Goal: Task Accomplishment & Management: Manage account settings

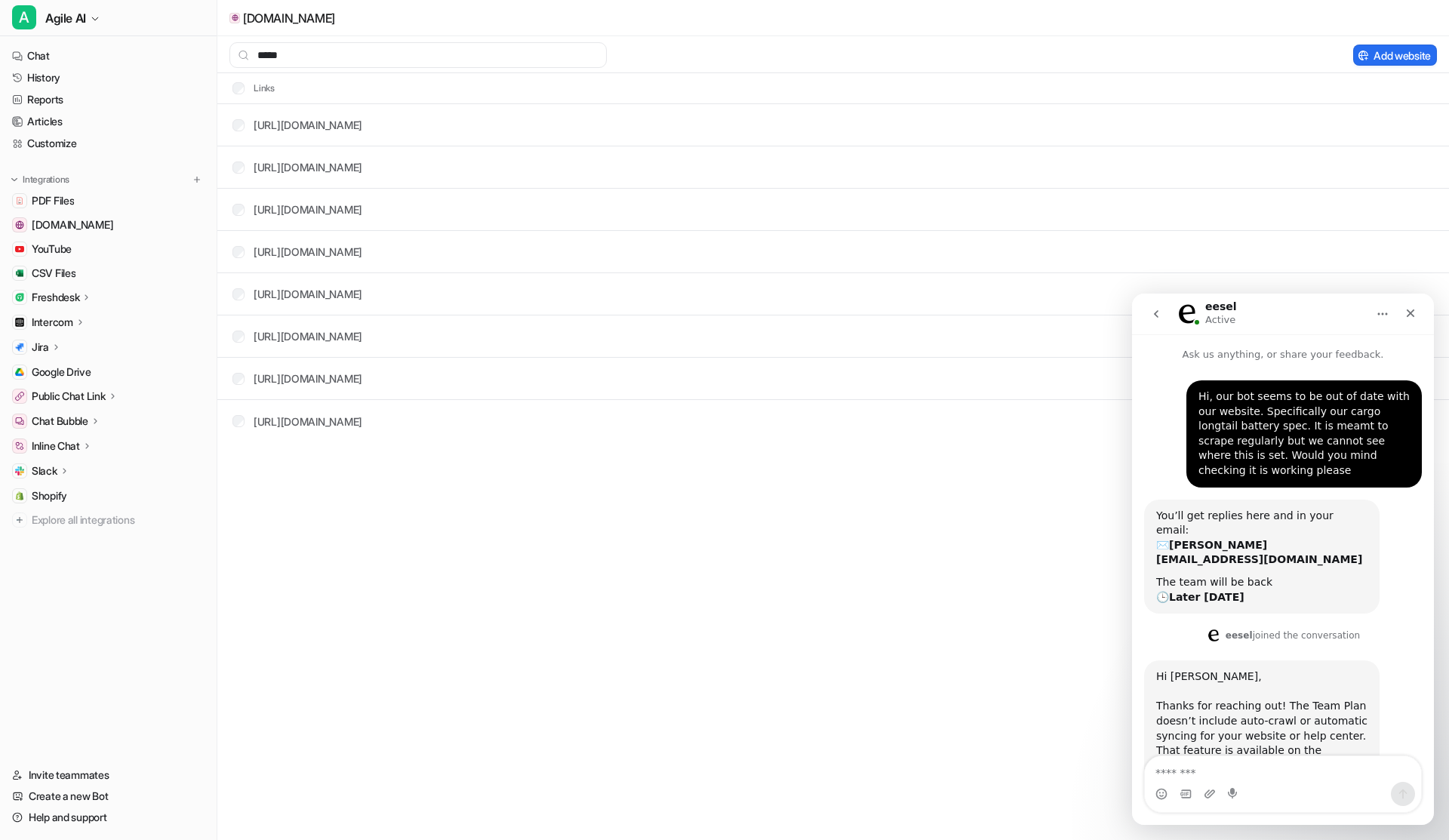
scroll to position [220, 0]
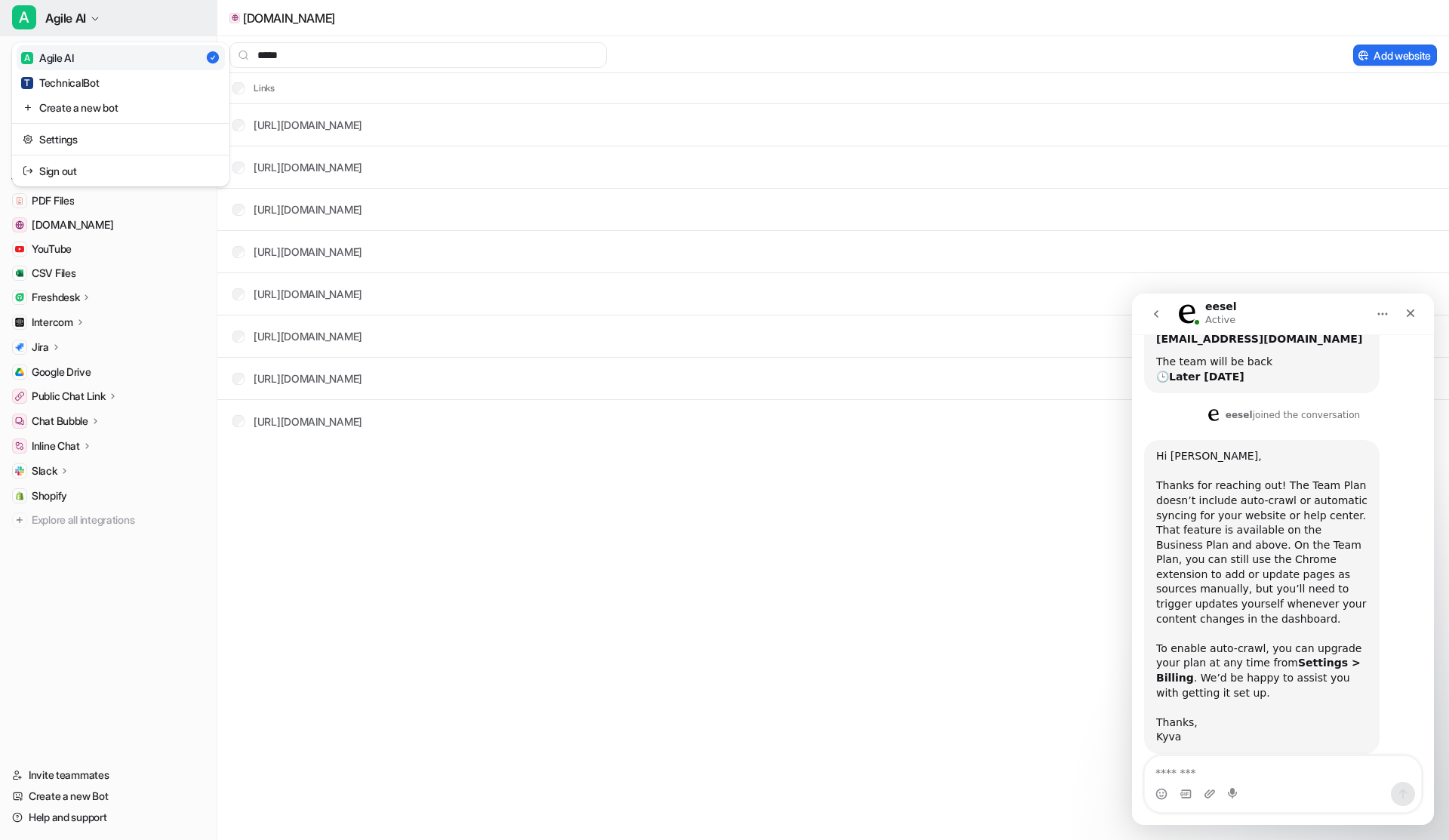
click at [98, 20] on icon "button" at bounding box center [95, 19] width 9 height 9
click at [79, 144] on link "Settings" at bounding box center [121, 139] width 208 height 25
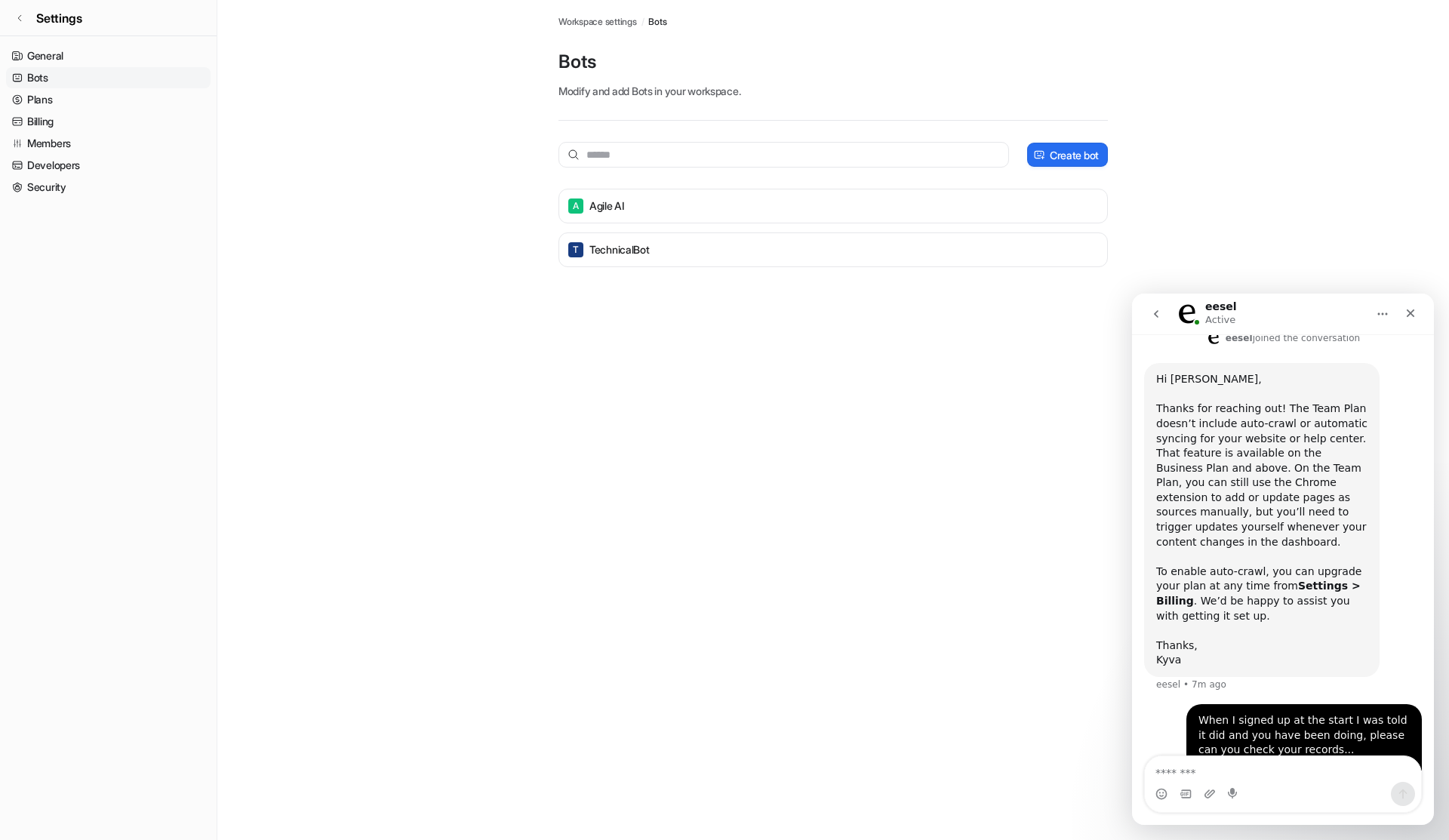
scroll to position [449, 0]
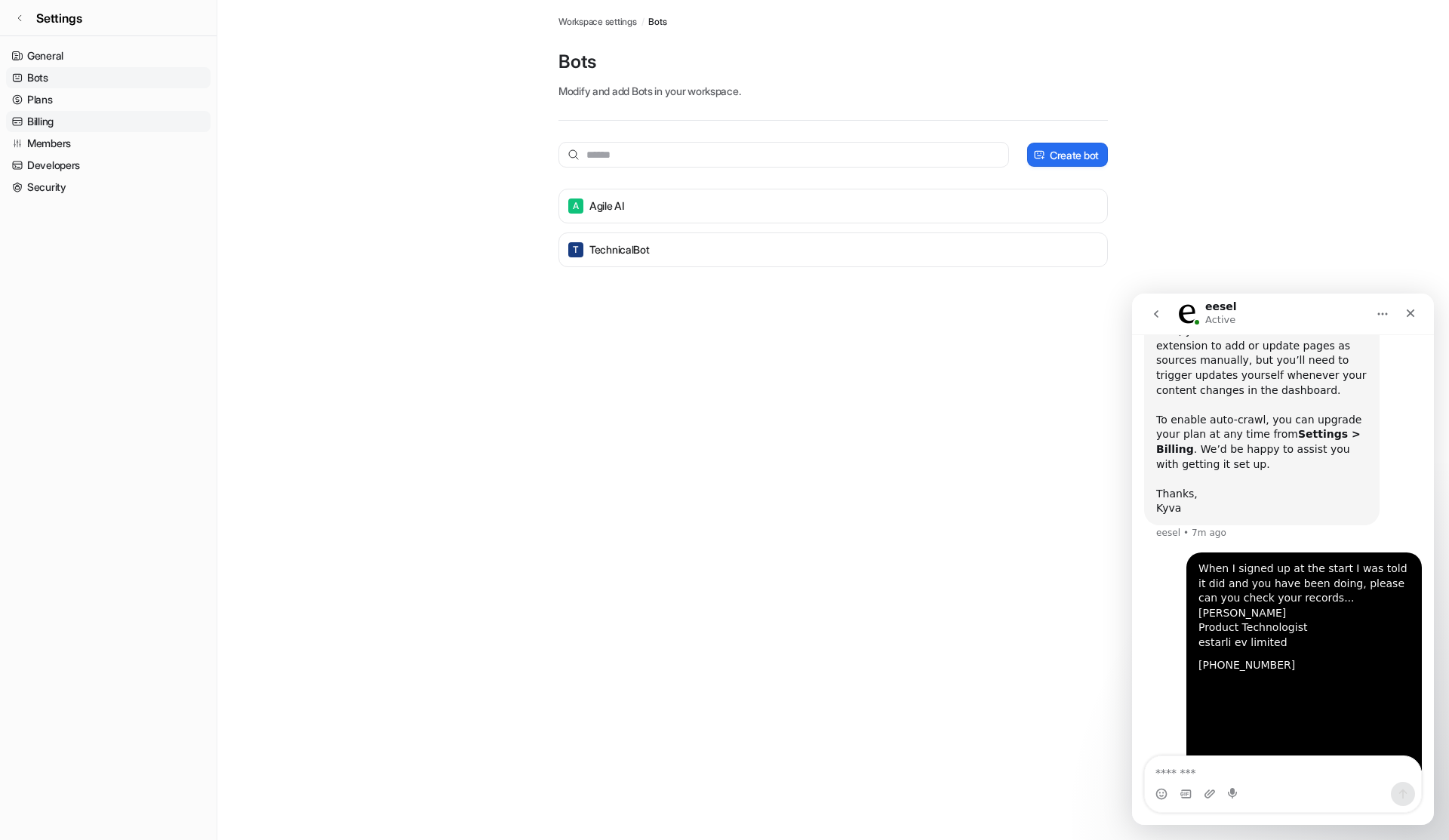
click at [76, 112] on link "Billing" at bounding box center [108, 121] width 204 height 21
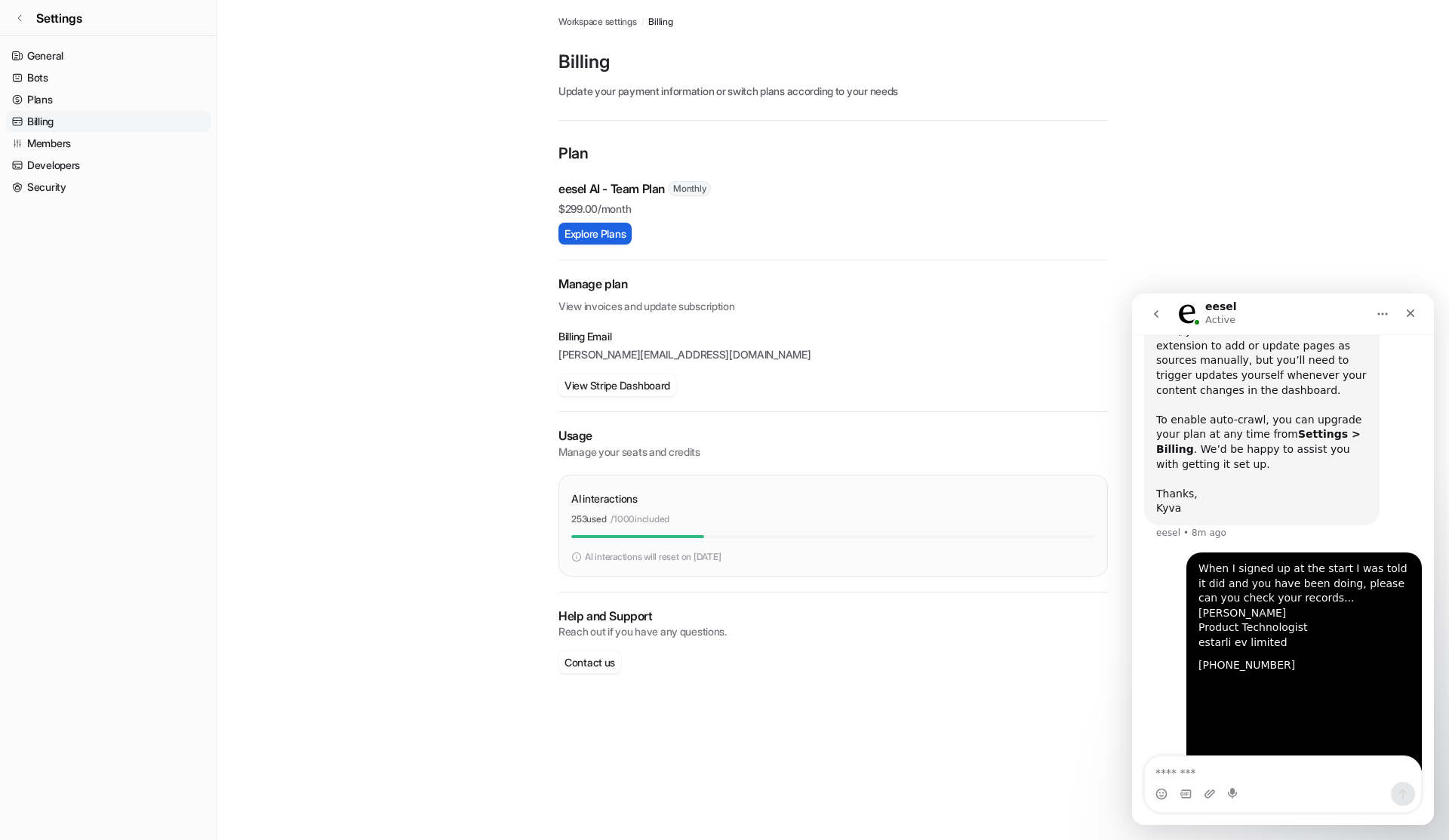
click at [610, 231] on button "Explore Plans" at bounding box center [594, 233] width 73 height 22
